Goal: Transaction & Acquisition: Download file/media

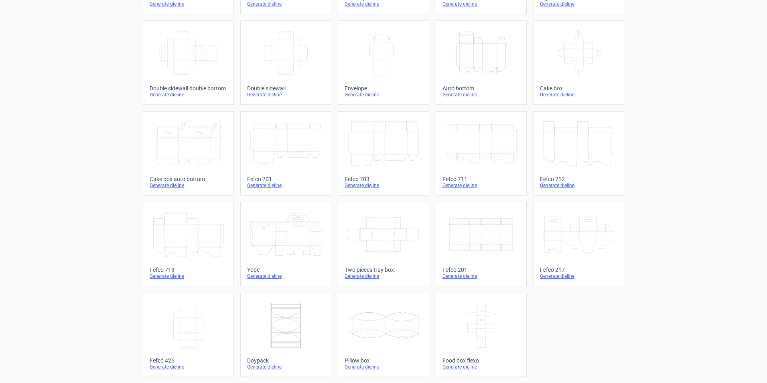
scroll to position [119, 0]
click at [449, 276] on div "Generate dieline" at bounding box center [481, 275] width 77 height 6
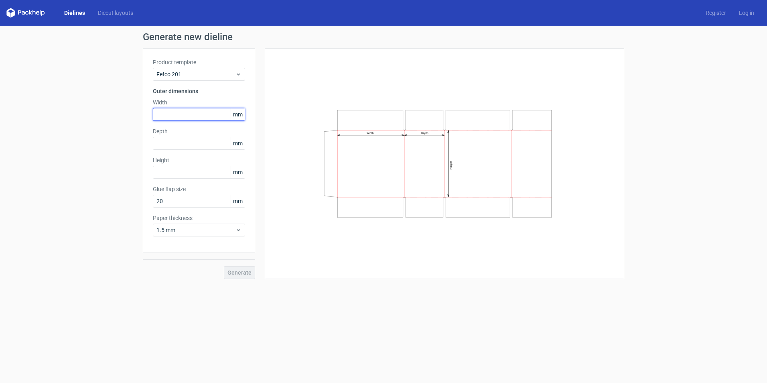
click at [197, 117] on input "text" at bounding box center [199, 114] width 92 height 13
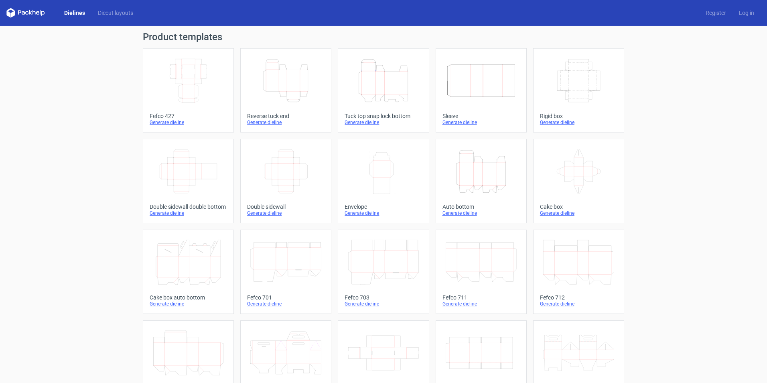
click at [269, 120] on div "Generate dieline" at bounding box center [285, 122] width 77 height 6
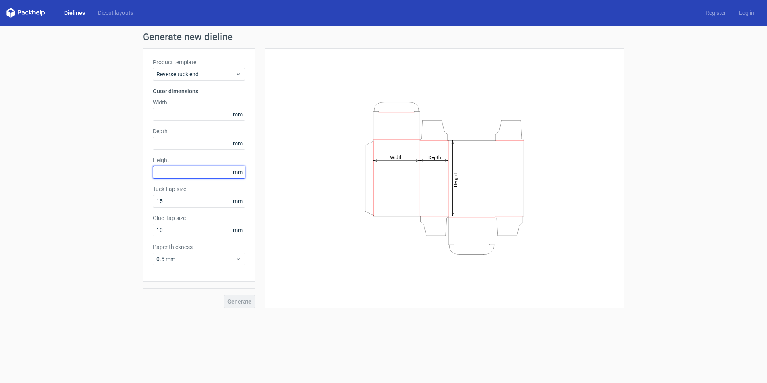
click at [189, 172] on input "text" at bounding box center [199, 172] width 92 height 13
type input "155"
click at [162, 146] on input "text" at bounding box center [199, 143] width 92 height 13
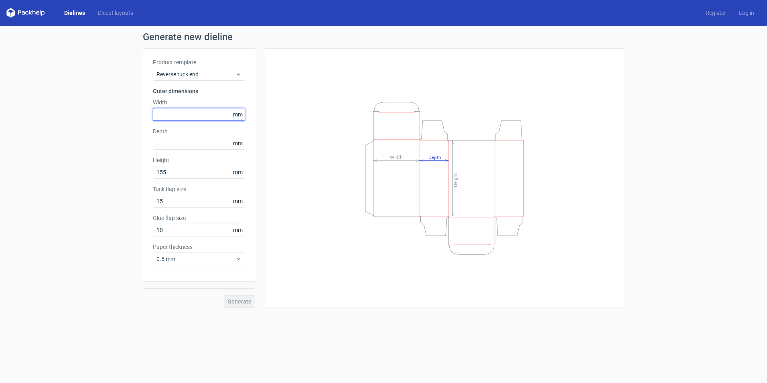
click at [169, 118] on input "text" at bounding box center [199, 114] width 92 height 13
type input "220"
click at [183, 143] on input "text" at bounding box center [199, 143] width 92 height 13
type input "220"
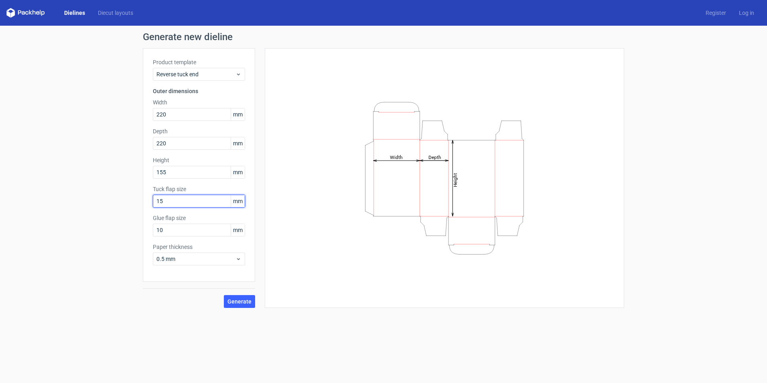
click at [188, 201] on input "15" at bounding box center [199, 201] width 92 height 13
click at [195, 258] on span "0.5 mm" at bounding box center [195, 259] width 79 height 8
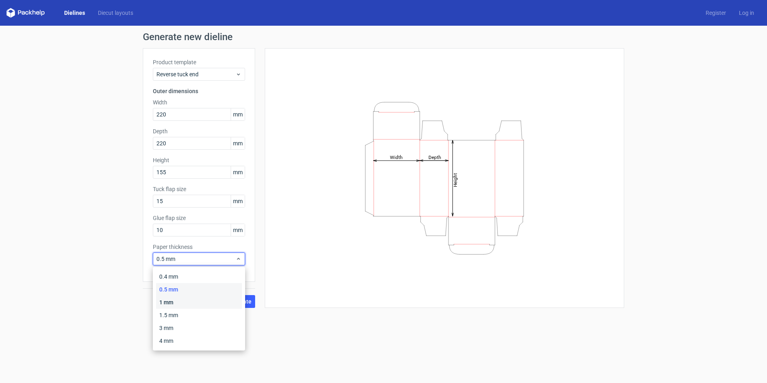
click at [181, 300] on div "1 mm" at bounding box center [199, 302] width 86 height 13
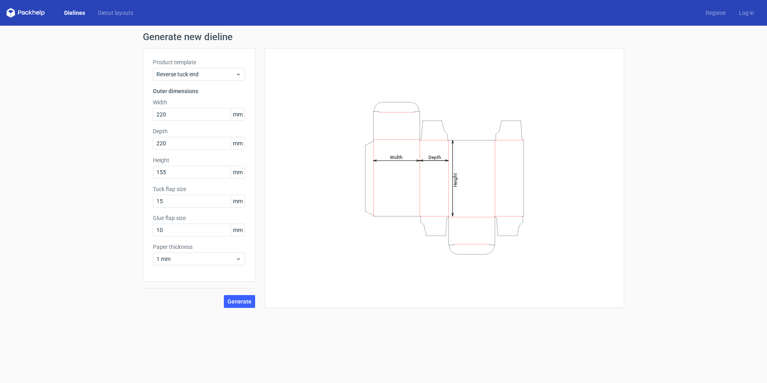
click at [227, 299] on button "Generate" at bounding box center [239, 301] width 31 height 13
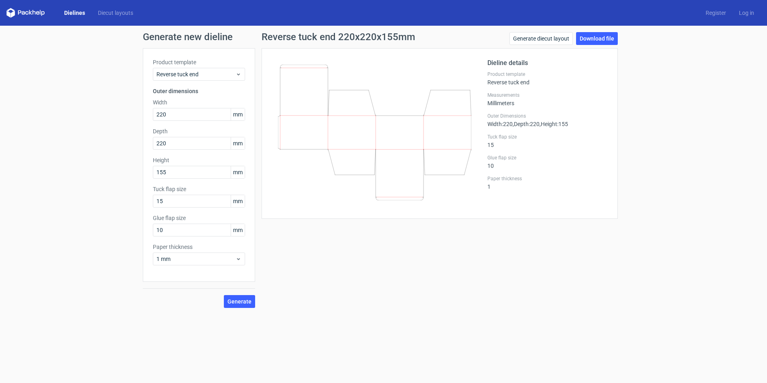
click at [592, 41] on link "Download file" at bounding box center [597, 38] width 42 height 13
click at [177, 114] on input "220" at bounding box center [199, 114] width 92 height 13
click at [171, 142] on input "220" at bounding box center [199, 143] width 92 height 13
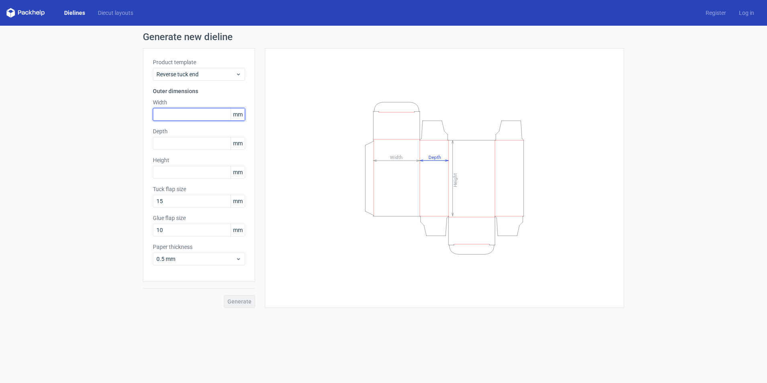
click at [181, 112] on input "text" at bounding box center [199, 114] width 92 height 13
click at [456, 179] on tspan "Height" at bounding box center [456, 180] width 6 height 14
click at [208, 112] on input "text" at bounding box center [199, 114] width 92 height 13
click at [193, 144] on div "Depth mm" at bounding box center [199, 138] width 92 height 22
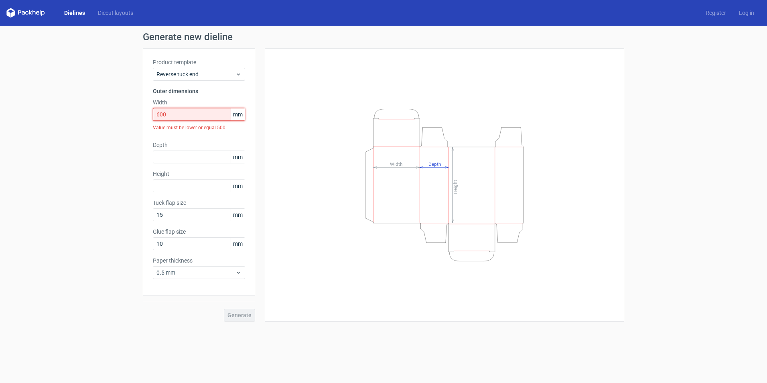
click at [195, 111] on input "600" at bounding box center [199, 114] width 92 height 13
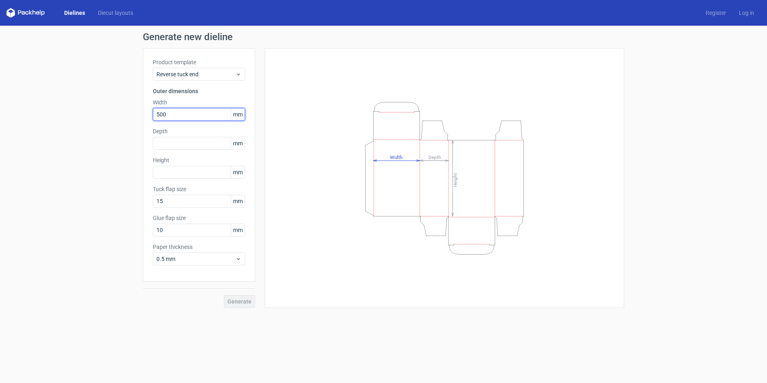
type input "500"
click at [184, 141] on input "text" at bounding box center [199, 143] width 92 height 13
type input "500"
click at [177, 171] on input "text" at bounding box center [199, 172] width 92 height 13
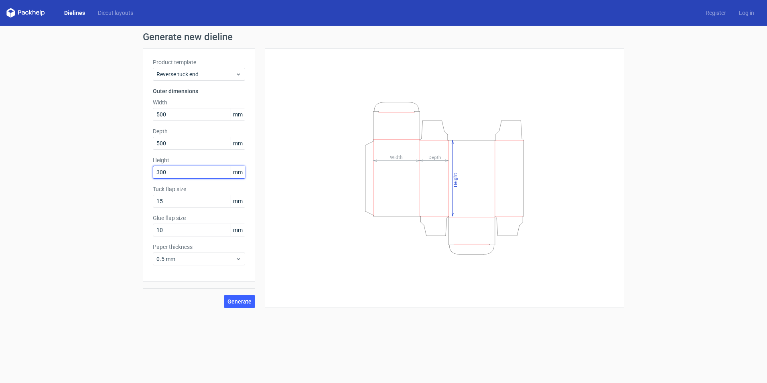
type input "300"
click at [294, 224] on div "Height Depth Width" at bounding box center [444, 178] width 339 height 240
click at [233, 305] on button "Generate" at bounding box center [239, 301] width 31 height 13
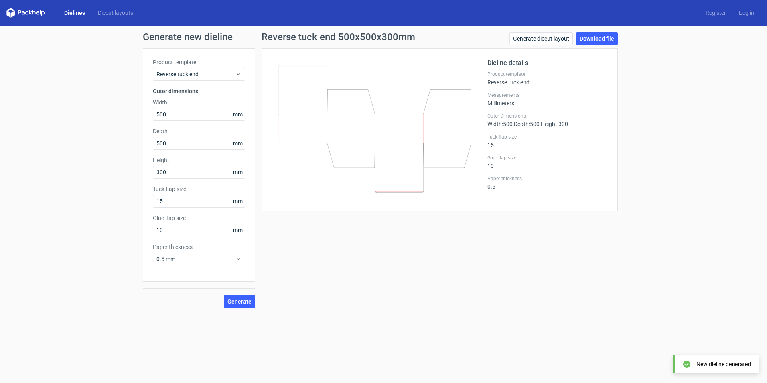
click at [595, 35] on link "Download file" at bounding box center [597, 38] width 42 height 13
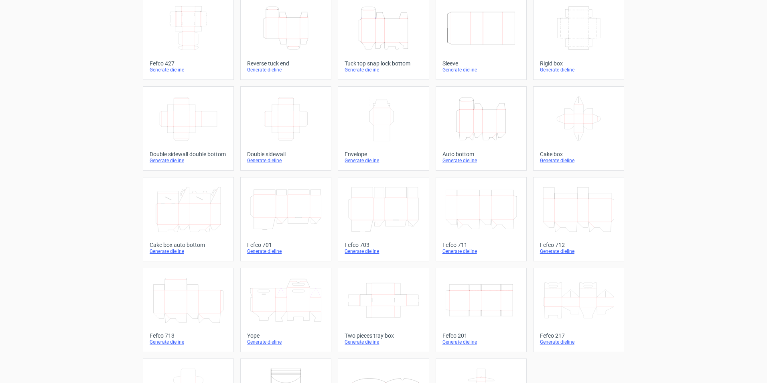
scroll to position [119, 0]
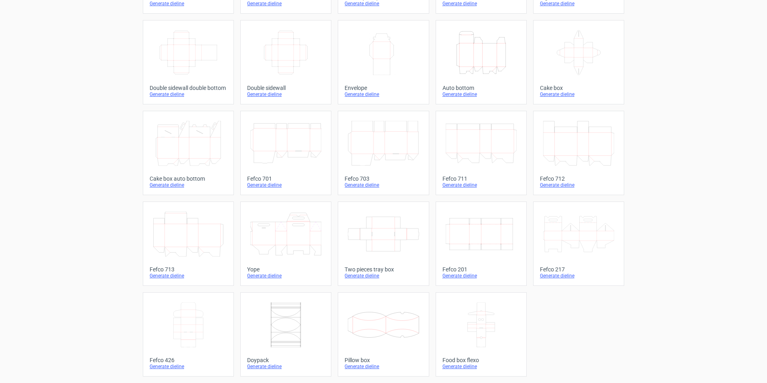
click at [459, 278] on div "Generate dieline" at bounding box center [481, 275] width 77 height 6
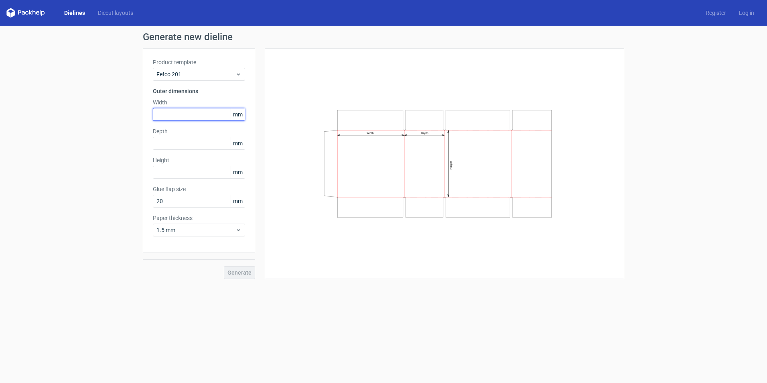
click at [207, 120] on input "text" at bounding box center [199, 114] width 92 height 13
click at [198, 169] on input "text" at bounding box center [199, 172] width 92 height 13
type input "300"
click at [201, 144] on input "text" at bounding box center [199, 143] width 92 height 13
type input "500"
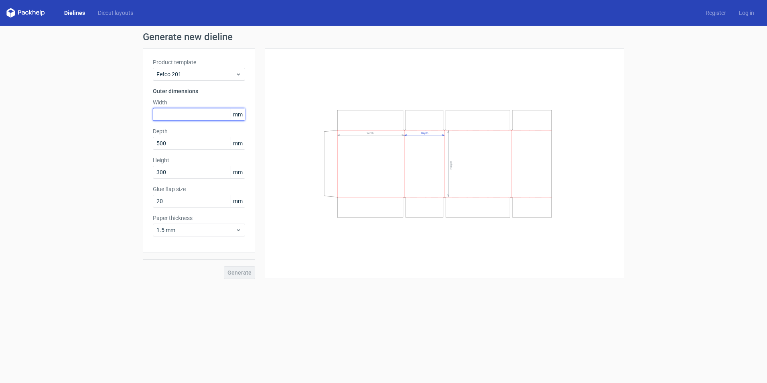
click at [179, 117] on input "text" at bounding box center [199, 114] width 92 height 13
type input "500"
click at [120, 169] on div "Generate new dieline Product template Fefco 201 Outer dimensions Width 500 mm D…" at bounding box center [383, 156] width 767 height 260
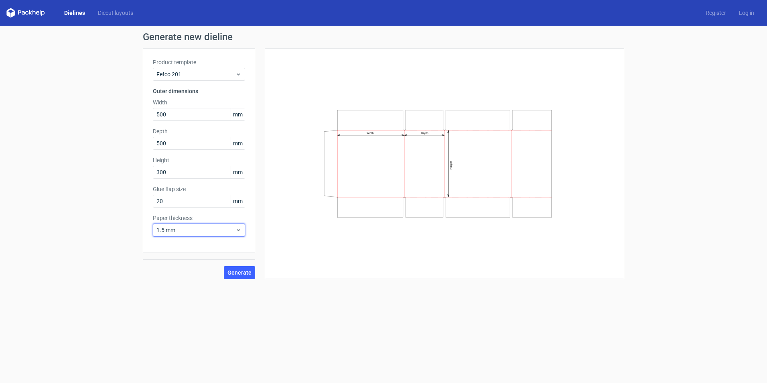
click at [203, 226] on span "1.5 mm" at bounding box center [195, 230] width 79 height 8
click at [184, 301] on div "3 mm" at bounding box center [199, 298] width 86 height 13
click at [237, 270] on span "Generate" at bounding box center [239, 273] width 24 height 6
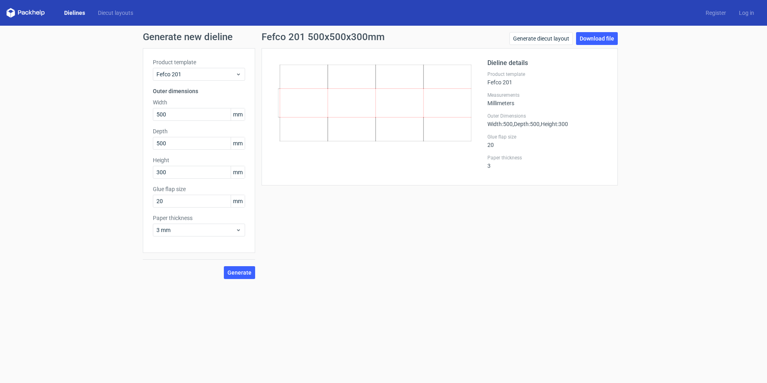
click at [591, 36] on link "Download file" at bounding box center [597, 38] width 42 height 13
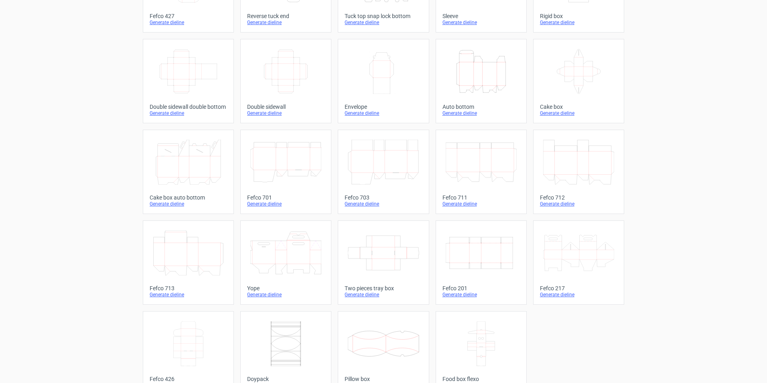
scroll to position [119, 0]
